Goal: Navigation & Orientation: Find specific page/section

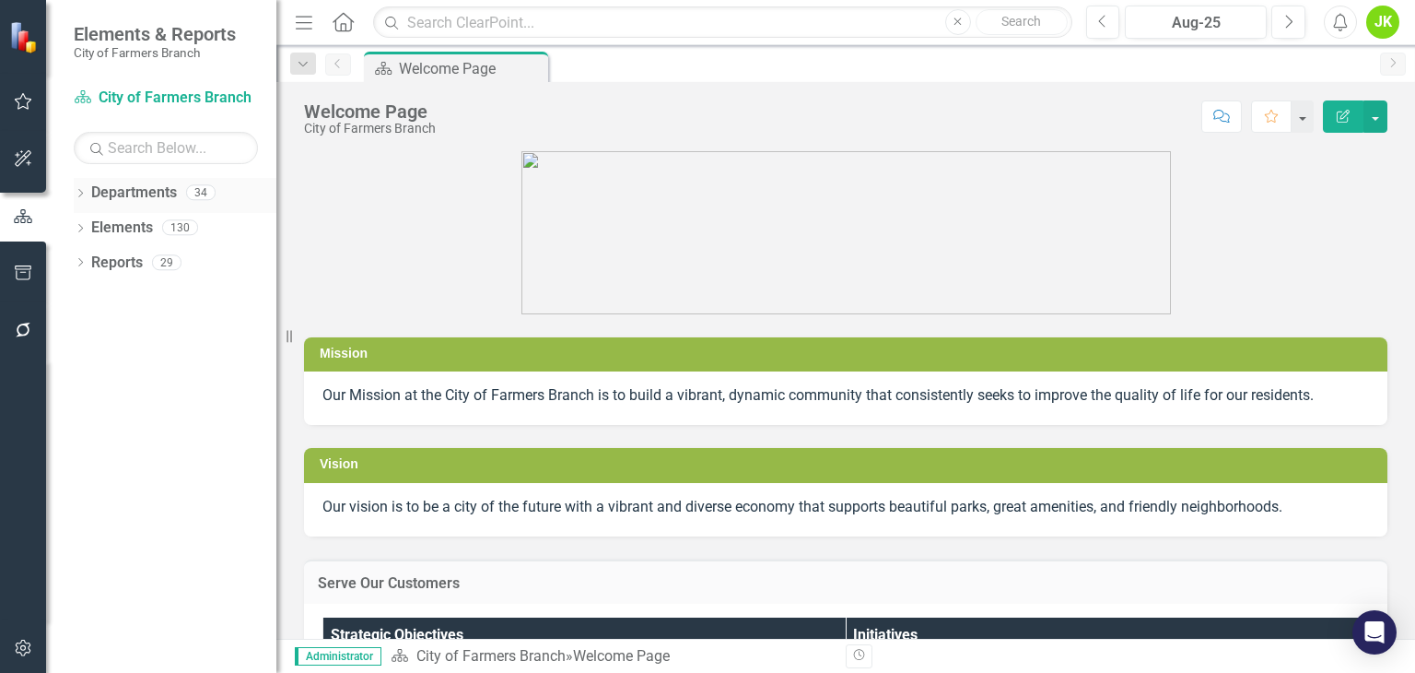
click at [81, 188] on div "Dropdown" at bounding box center [80, 195] width 13 height 16
click at [95, 226] on icon "Dropdown" at bounding box center [90, 226] width 14 height 11
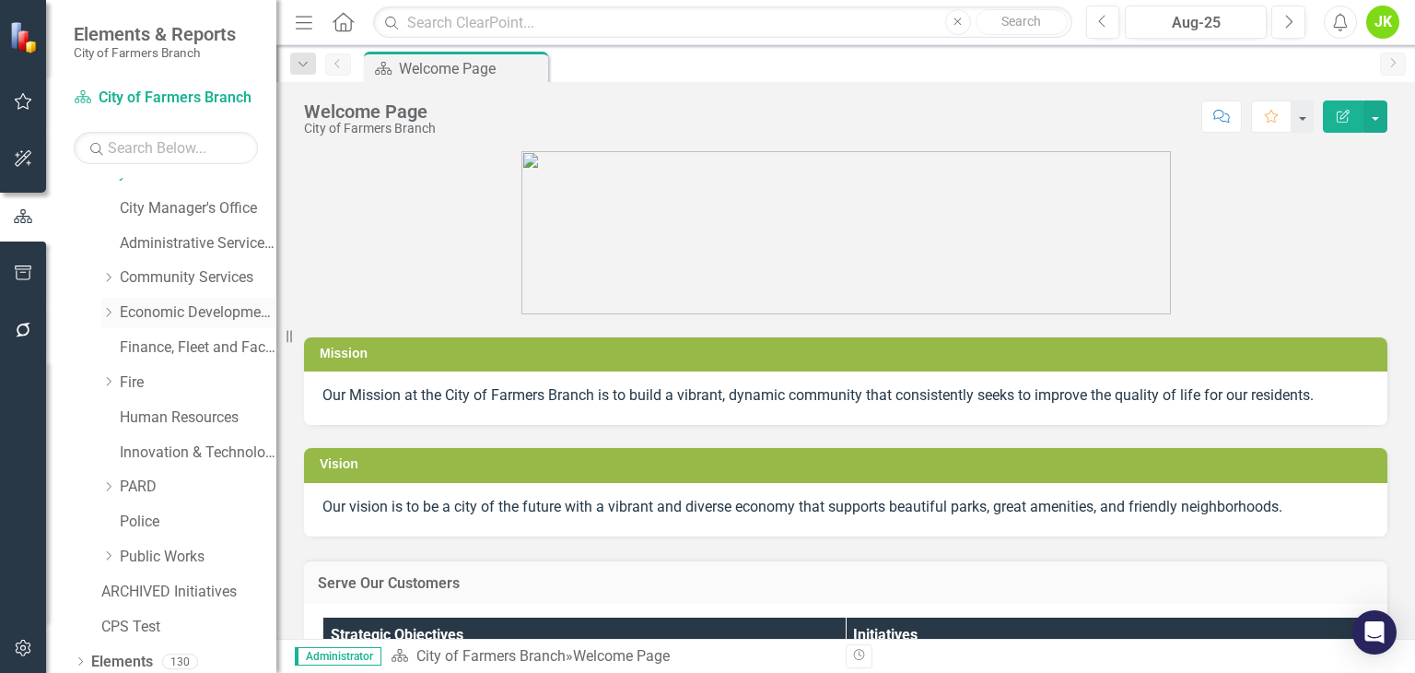
scroll to position [98, 0]
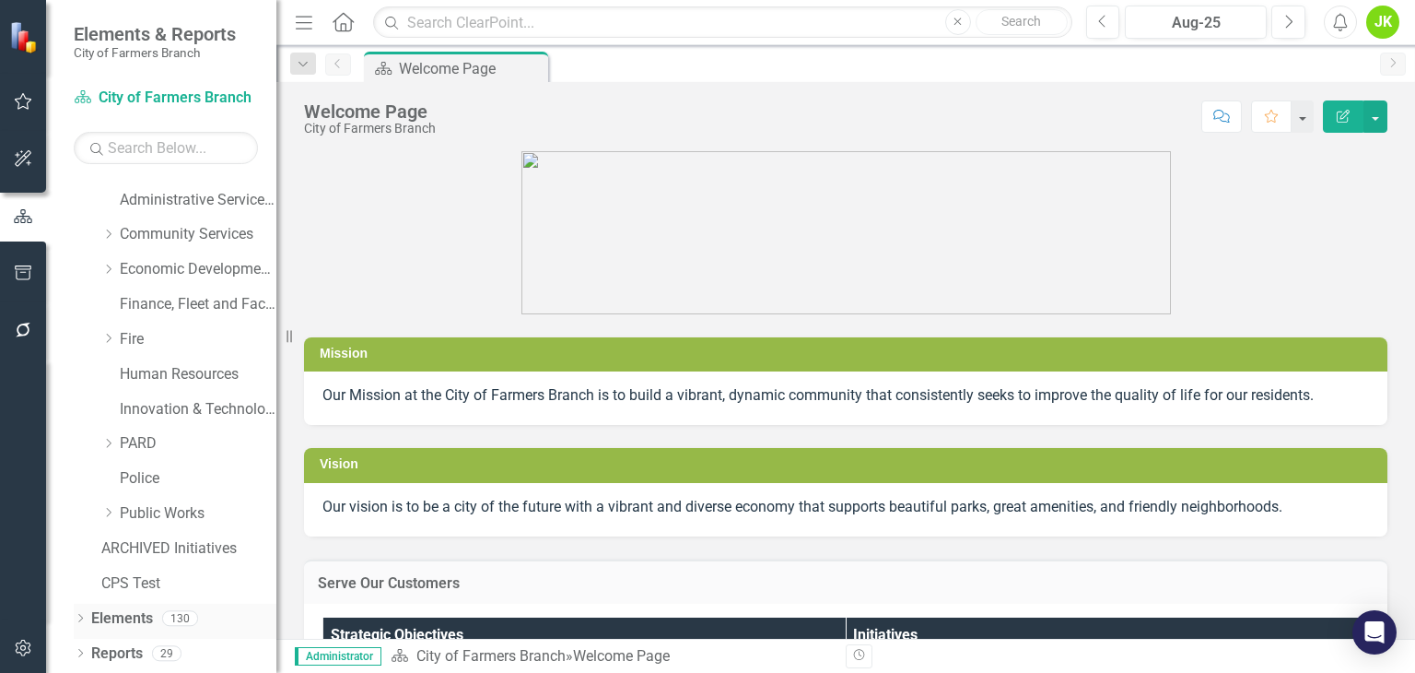
click at [84, 620] on icon "Dropdown" at bounding box center [80, 620] width 13 height 10
click at [114, 512] on icon "Dropdown" at bounding box center [108, 512] width 14 height 11
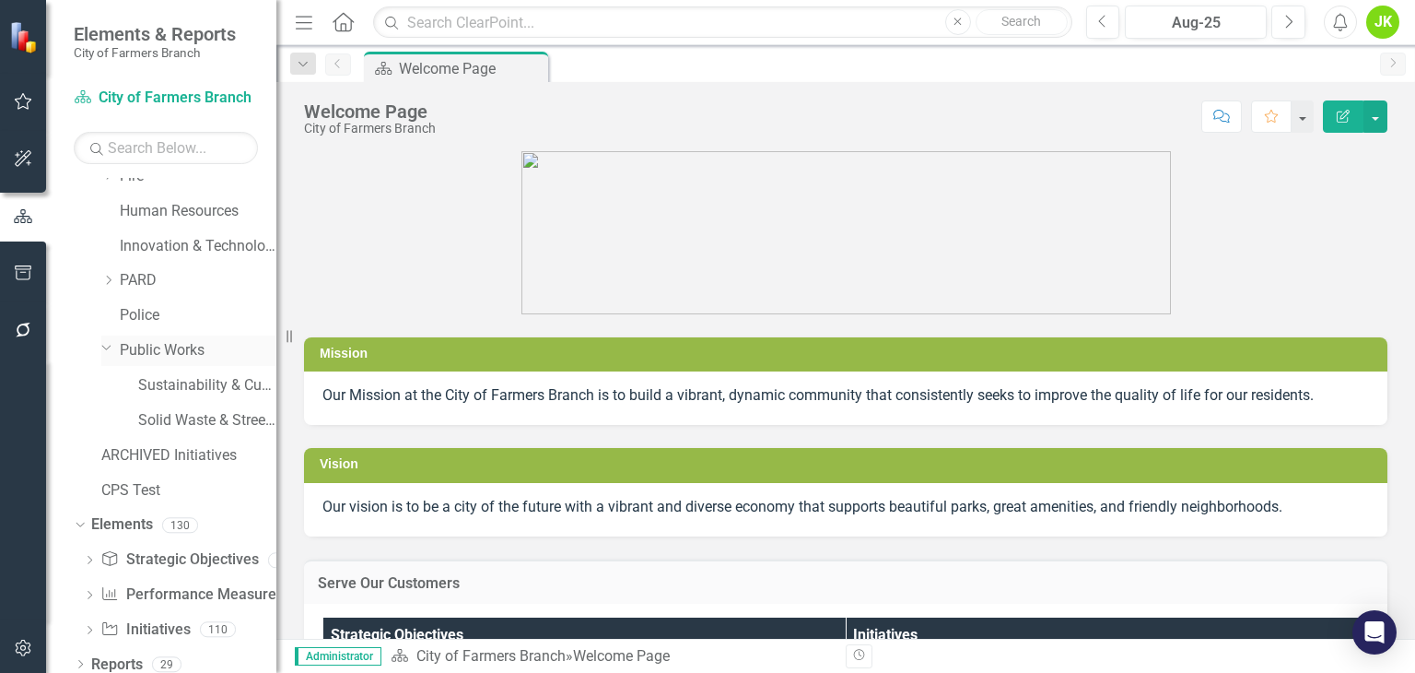
scroll to position [273, 0]
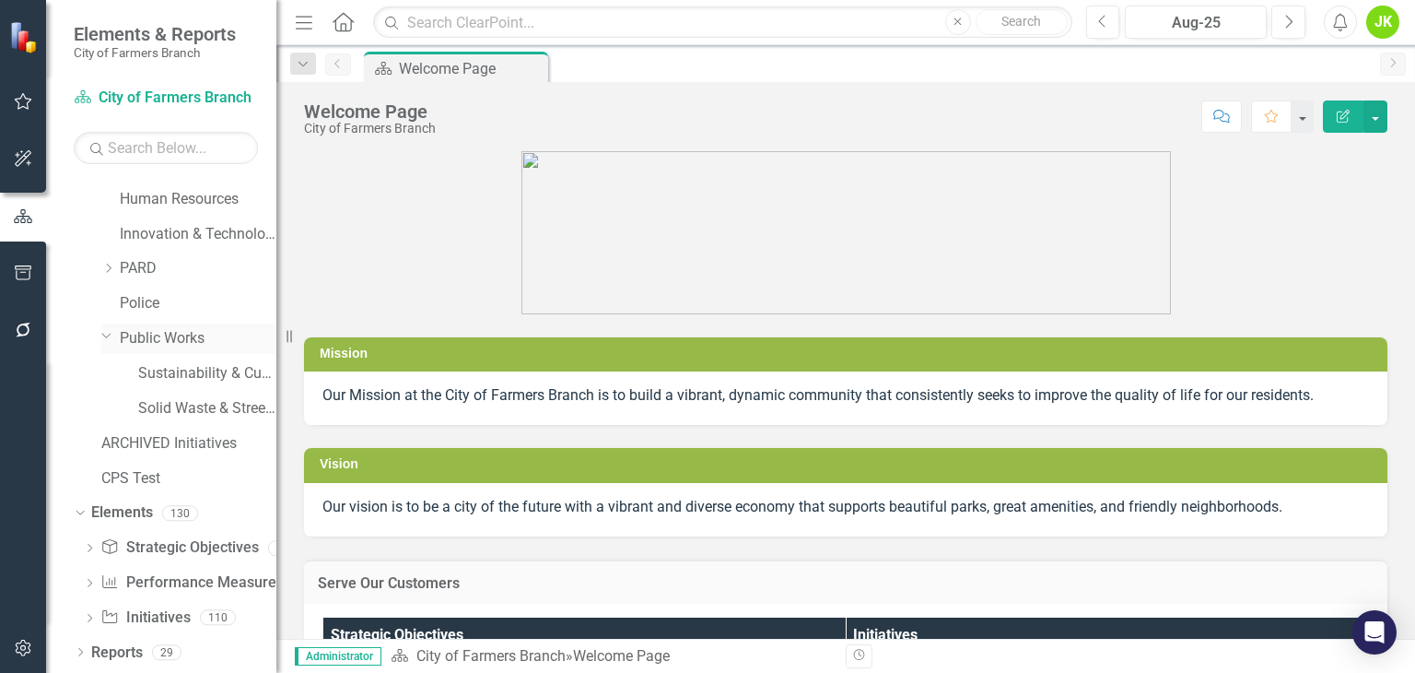
click at [166, 339] on link "Public Works" at bounding box center [198, 338] width 157 height 21
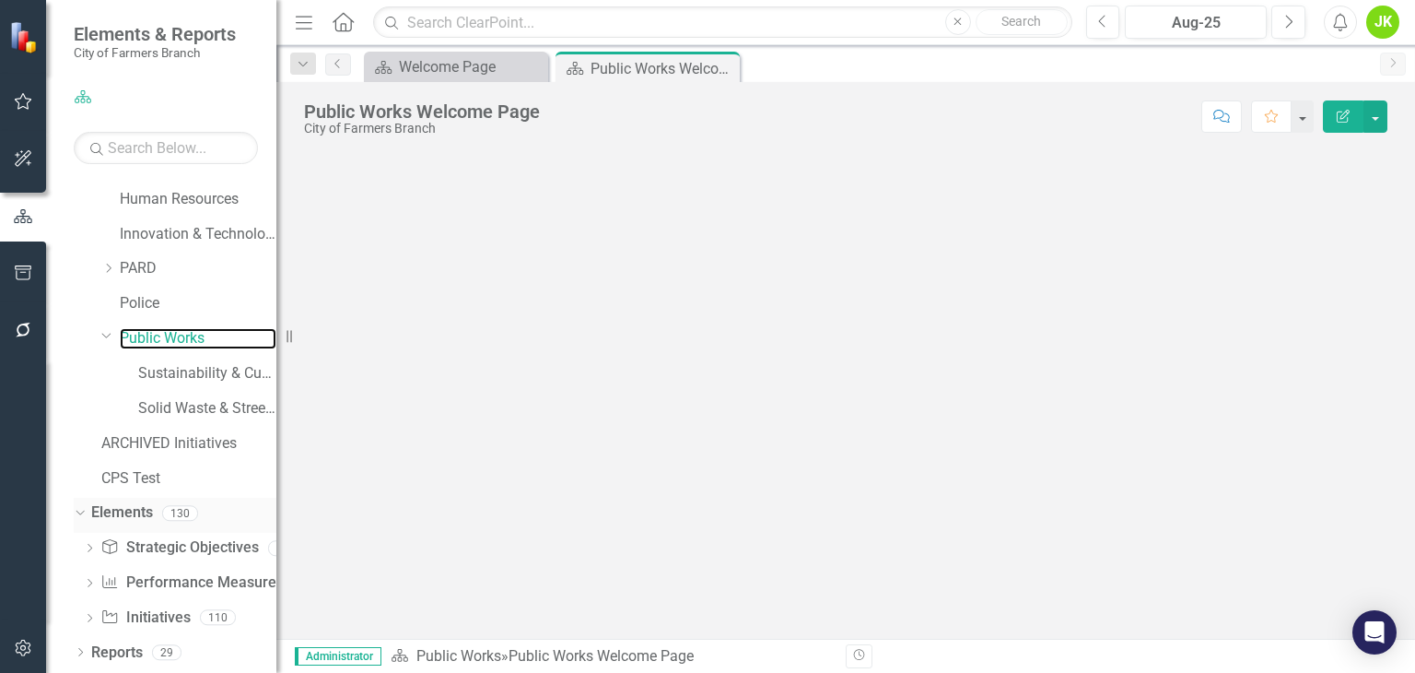
scroll to position [273, 0]
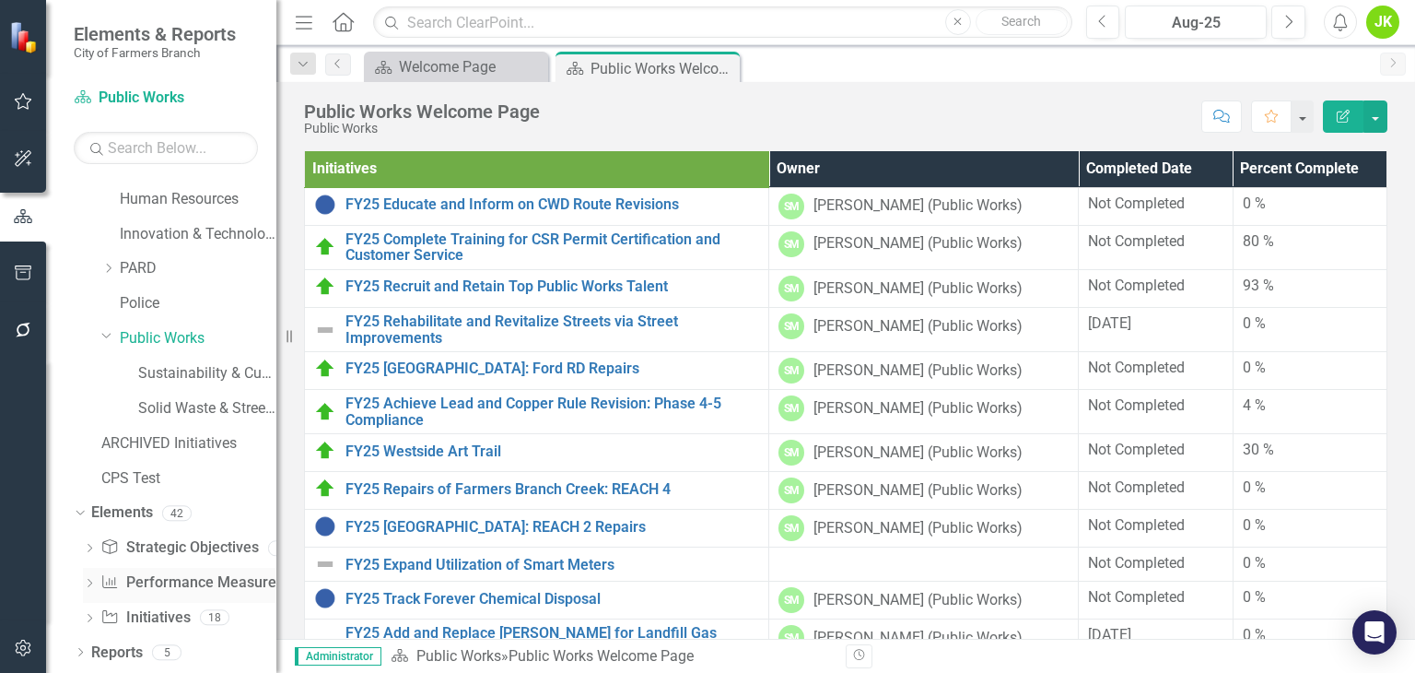
click at [158, 577] on link "Performance Measure Performance Measures" at bounding box center [191, 582] width 182 height 21
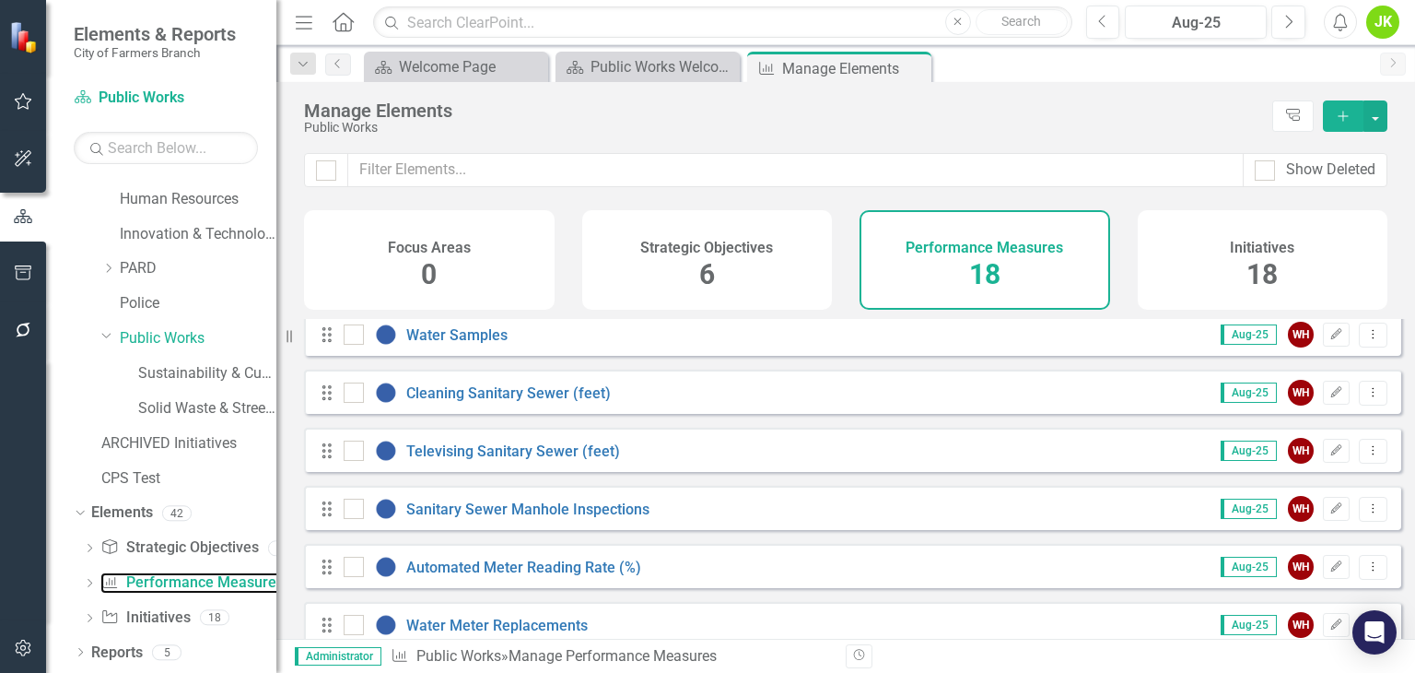
scroll to position [738, 0]
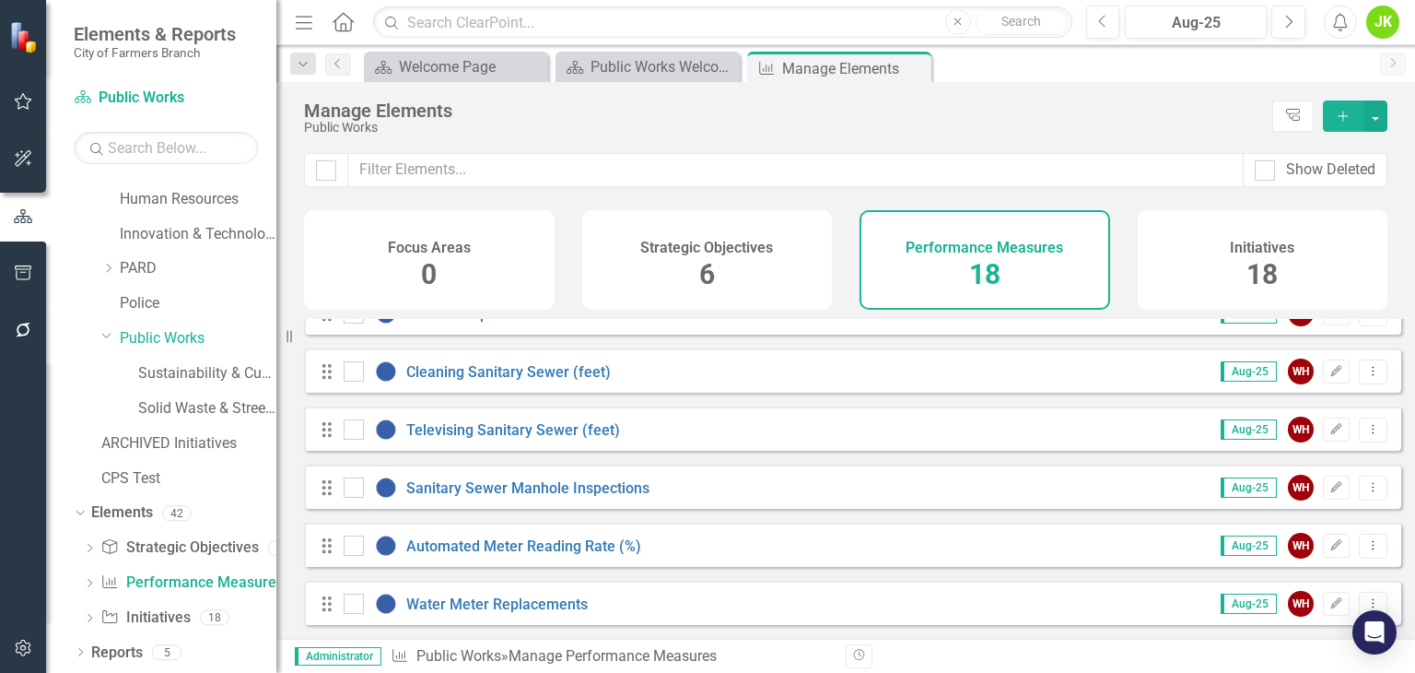
click at [745, 269] on div "Strategic Objectives 6" at bounding box center [707, 260] width 251 height 100
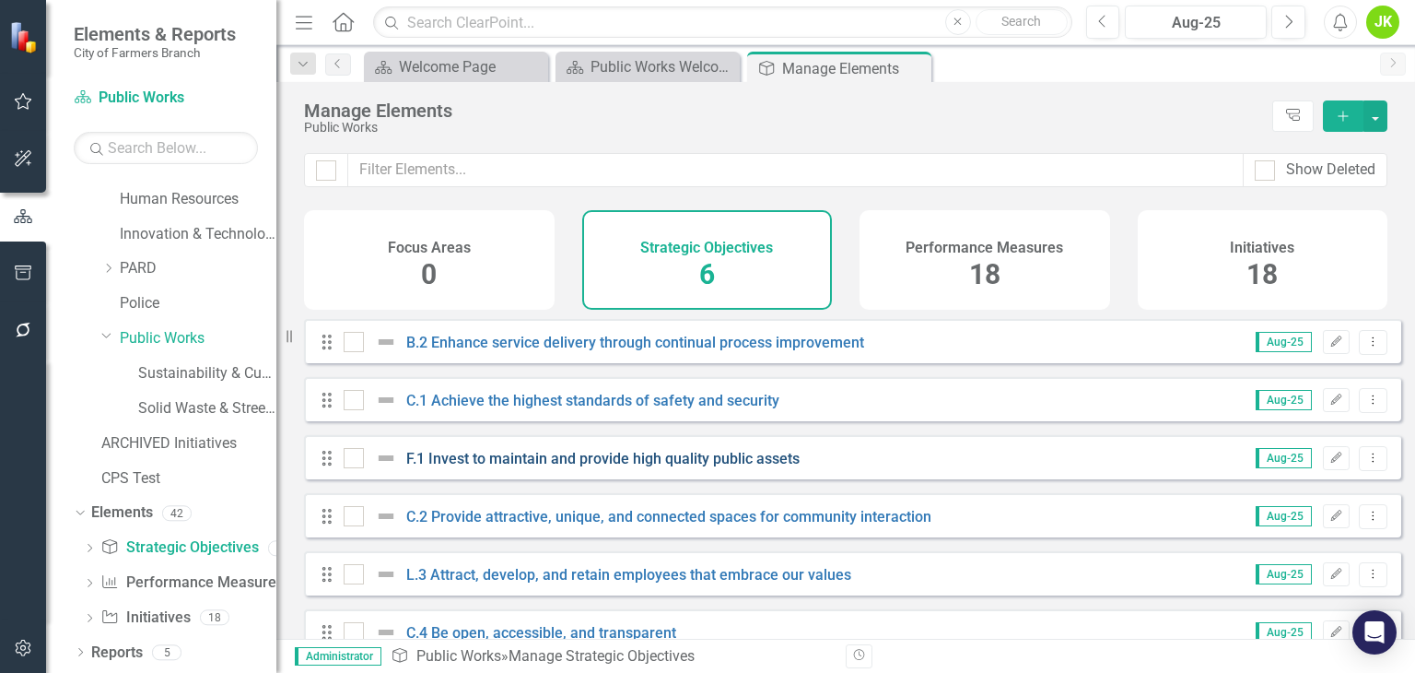
click at [509, 467] on link "F.1 Invest to maintain and provide high quality public assets" at bounding box center [602, 459] width 393 height 18
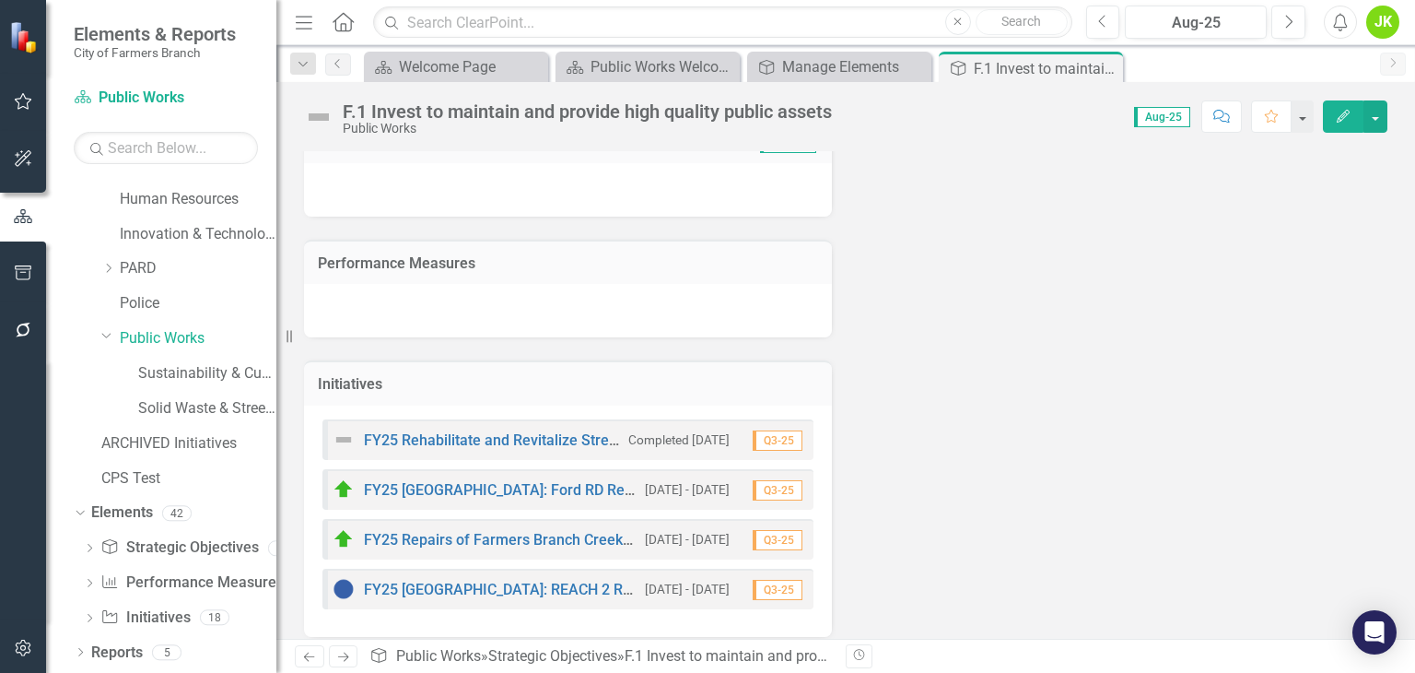
scroll to position [290, 0]
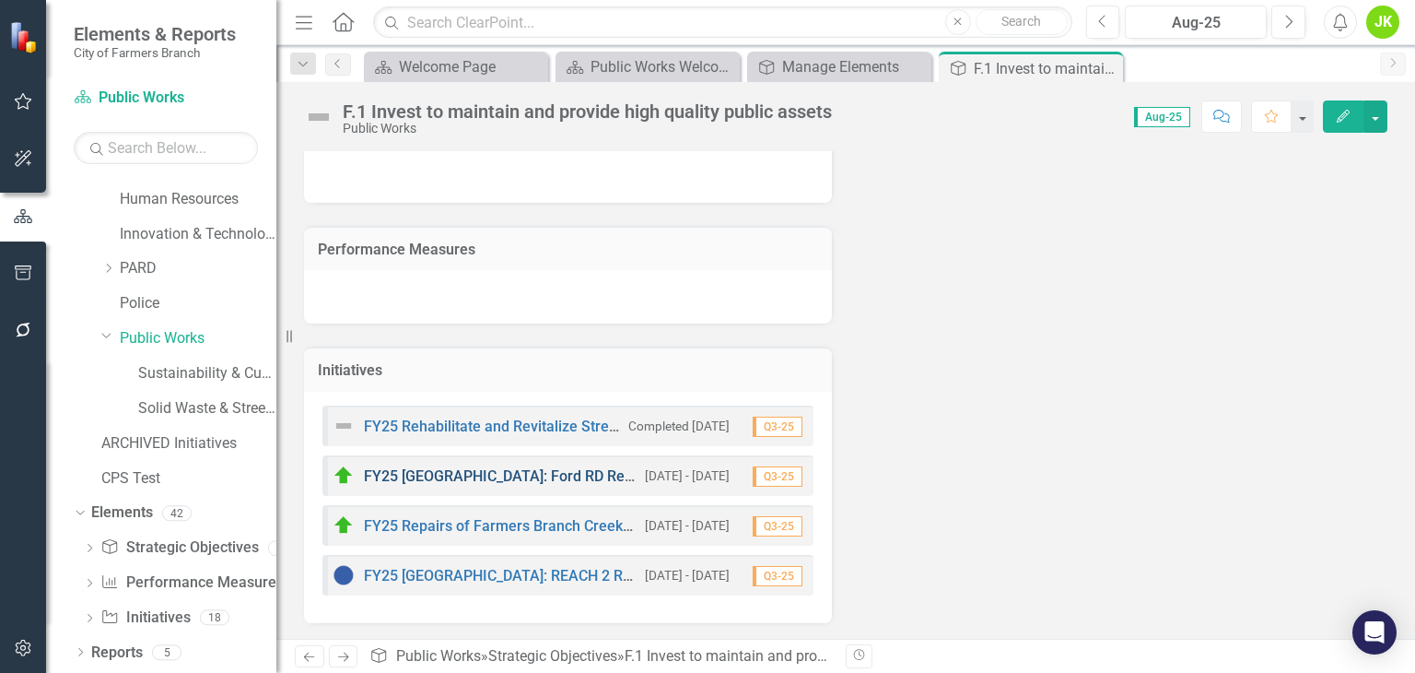
click at [467, 469] on link "FY25 [GEOGRAPHIC_DATA]: Ford RD Repairs" at bounding box center [511, 476] width 294 height 18
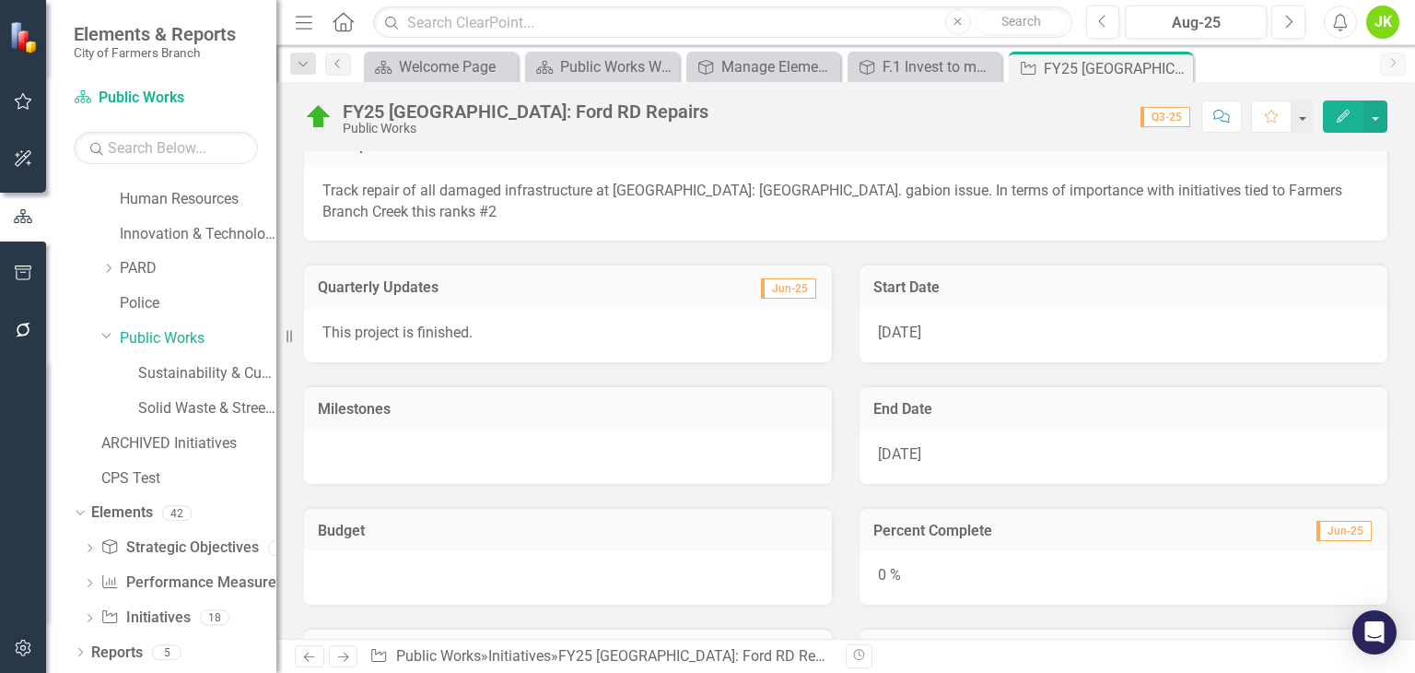
scroll to position [499, 0]
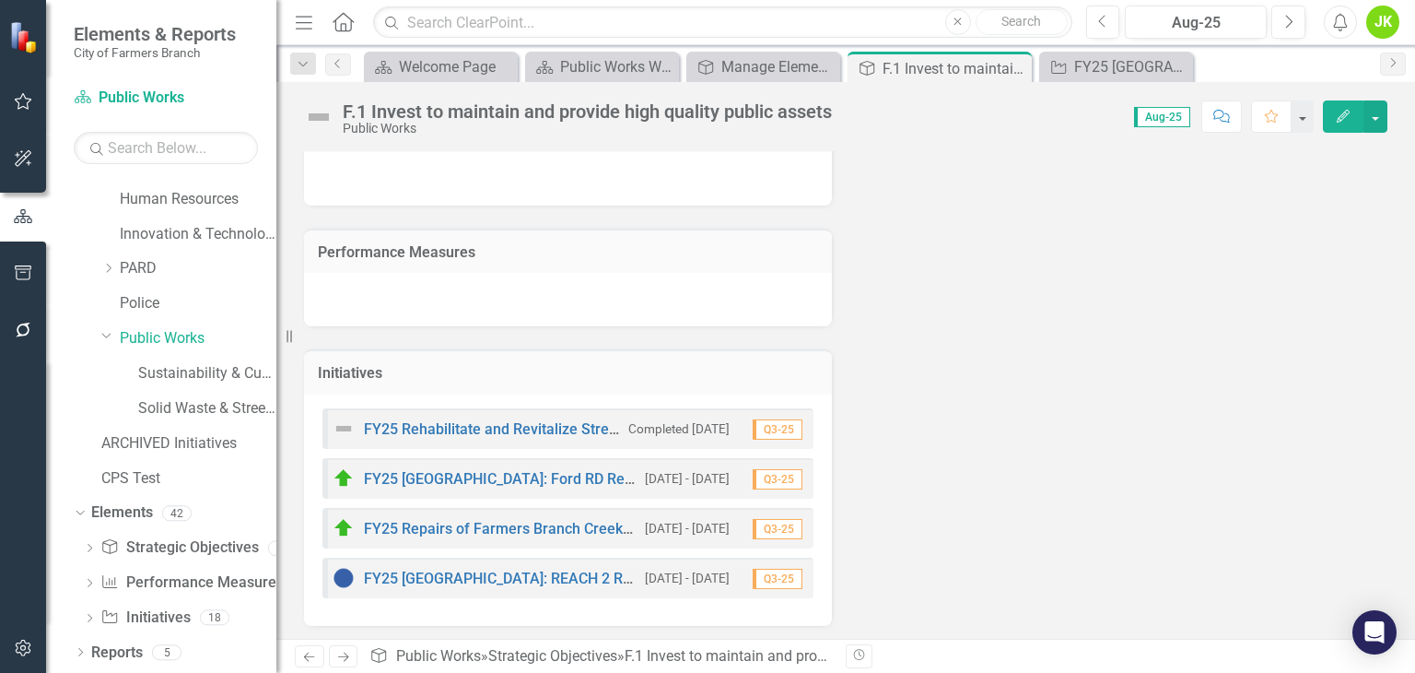
scroll to position [290, 0]
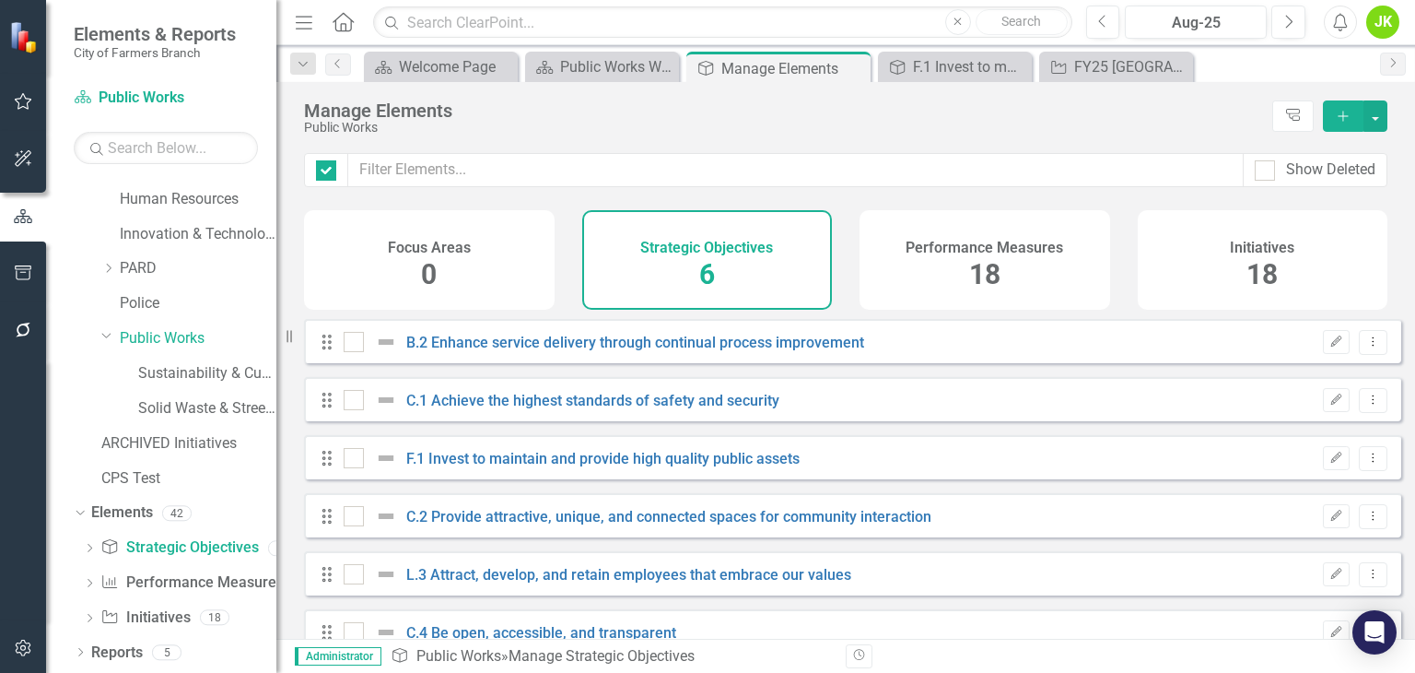
checkbox input "false"
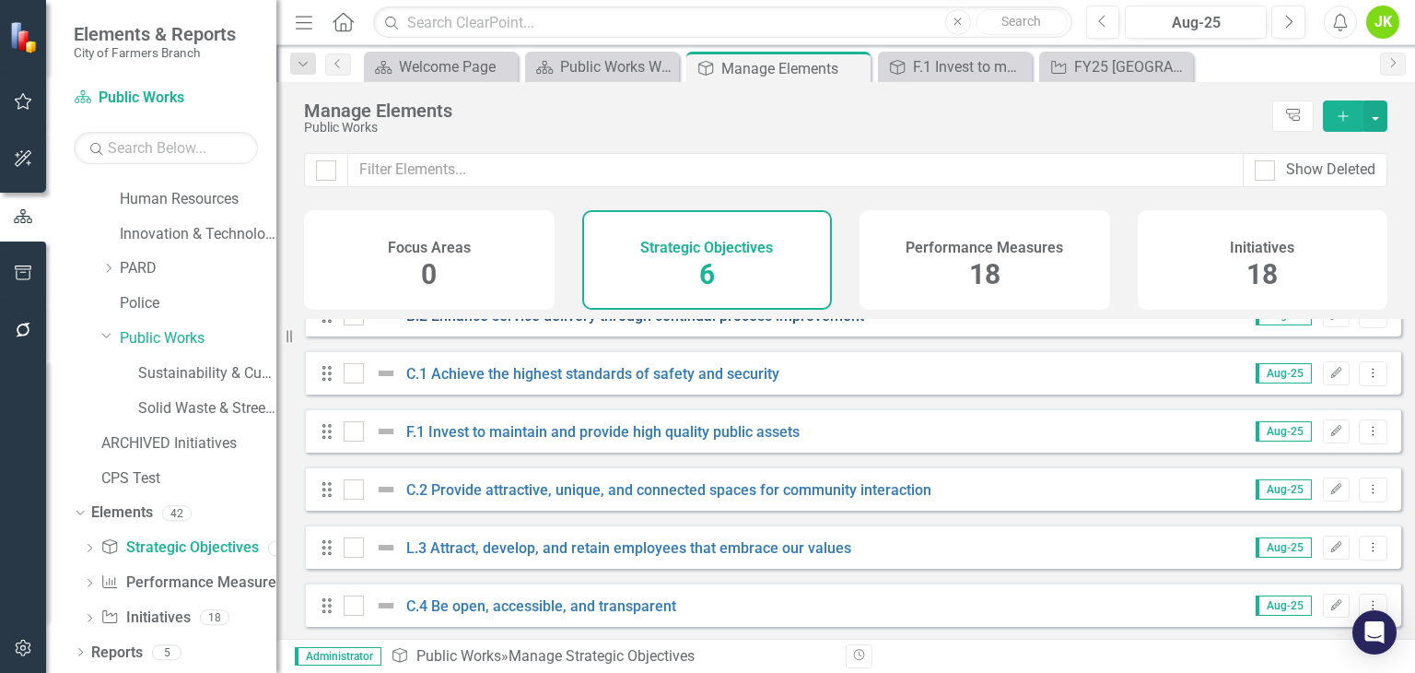
scroll to position [41, 0]
click at [180, 368] on link "Sustainability & Customer Success" at bounding box center [207, 373] width 138 height 21
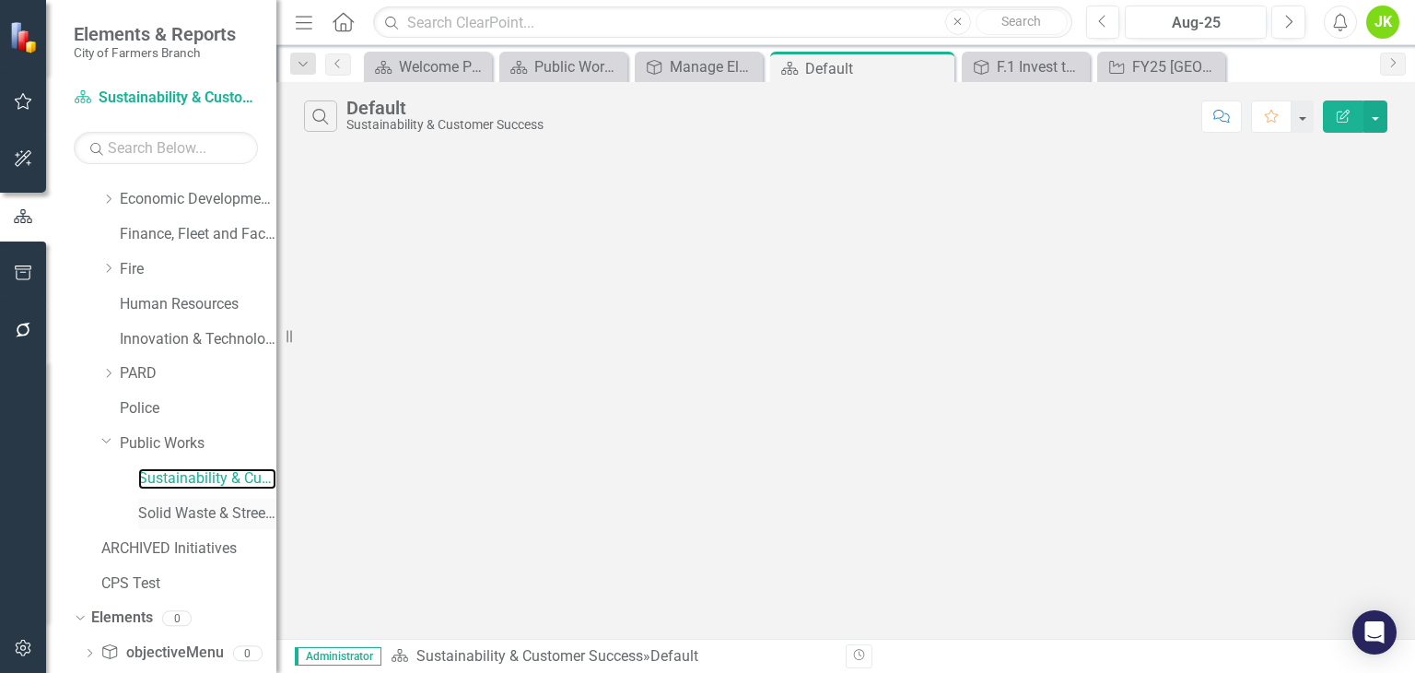
scroll to position [273, 0]
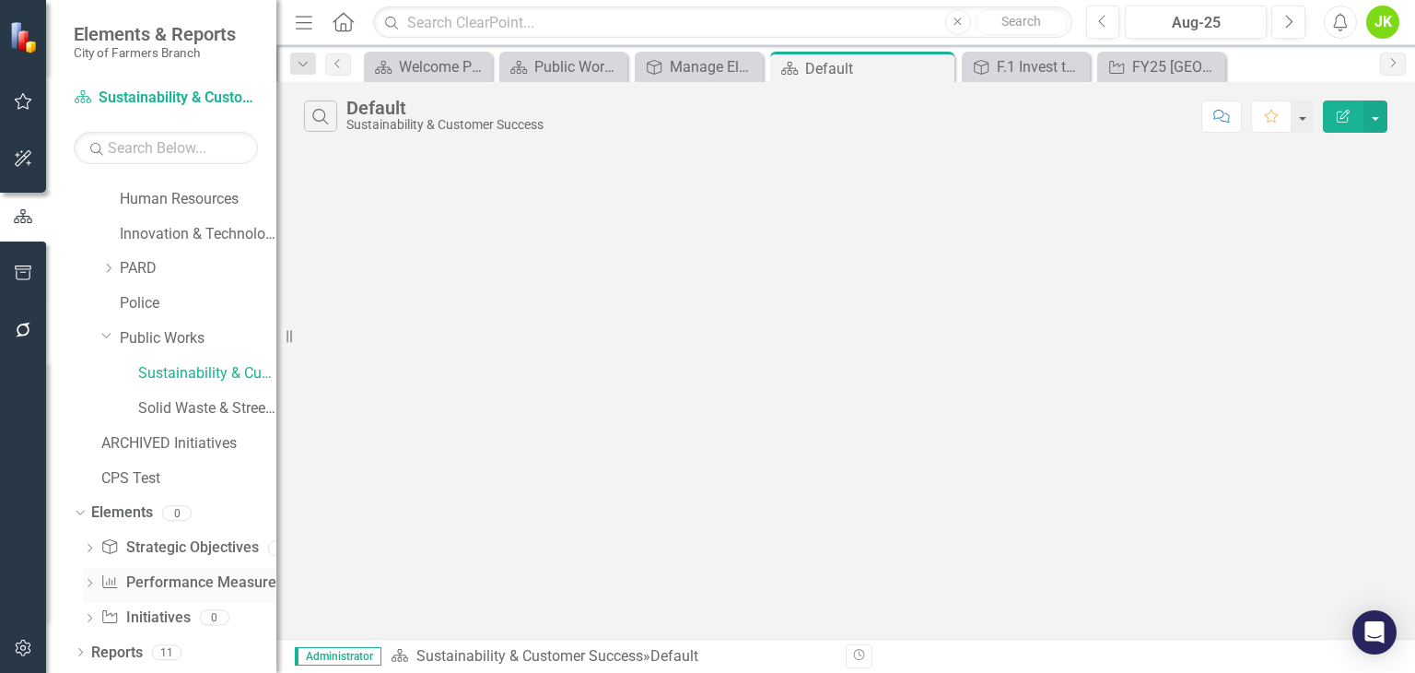
click at [183, 588] on link "Performance Measure Performance Measures" at bounding box center [191, 582] width 182 height 21
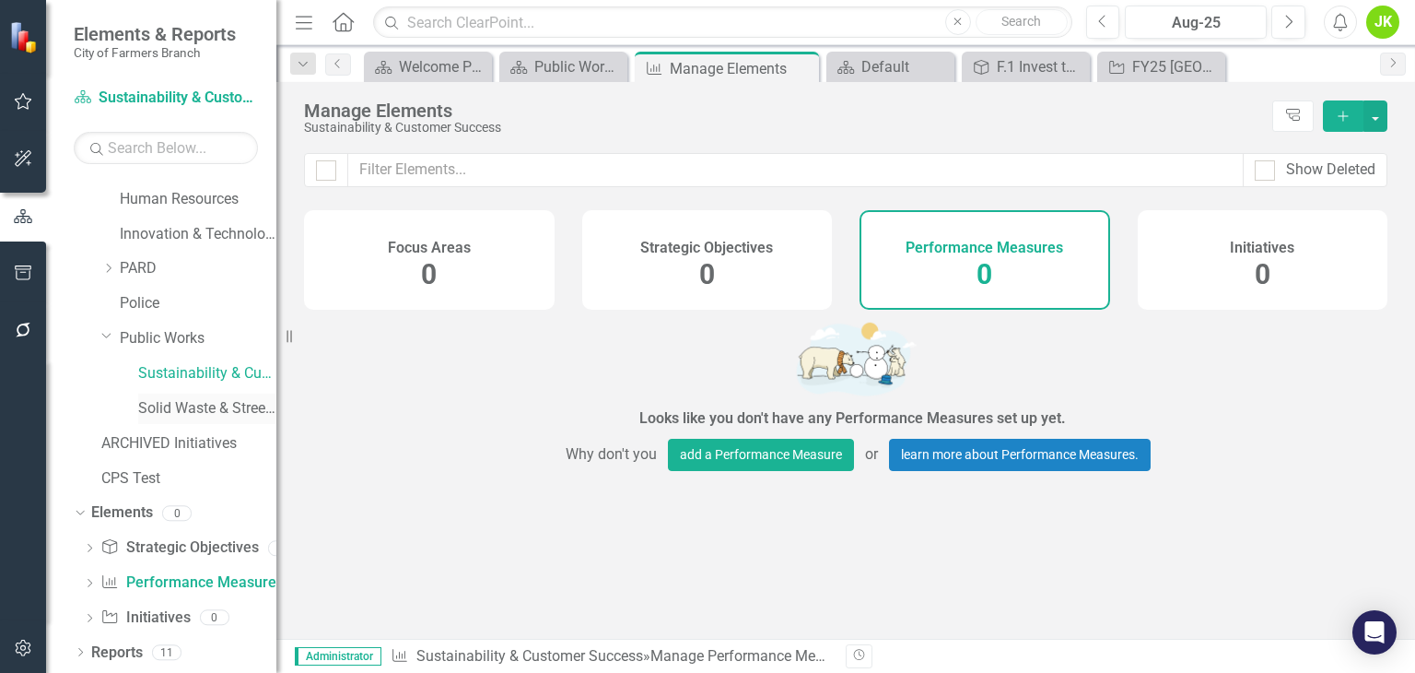
click at [216, 418] on div "Solid Waste & Streets" at bounding box center [207, 408] width 138 height 30
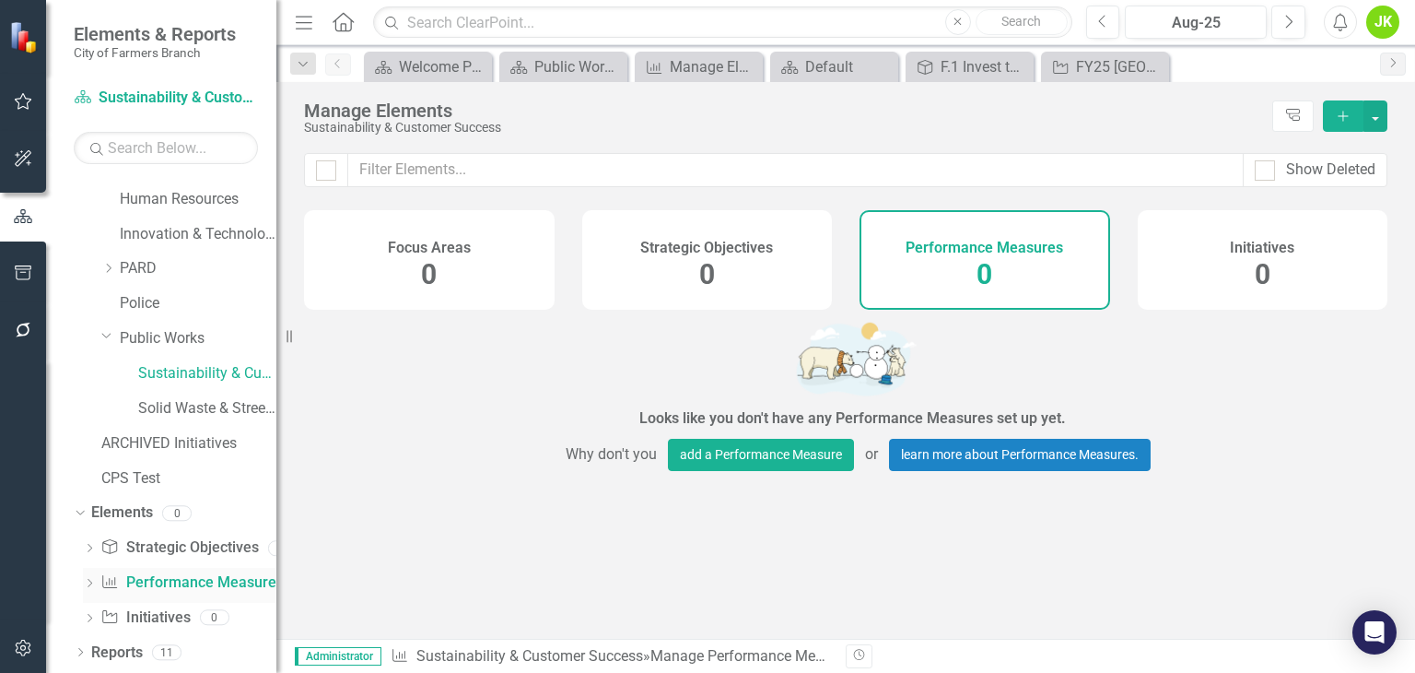
click at [137, 573] on link "Performance Measure Performance Measures" at bounding box center [191, 582] width 182 height 21
